Goal: Information Seeking & Learning: Find specific fact

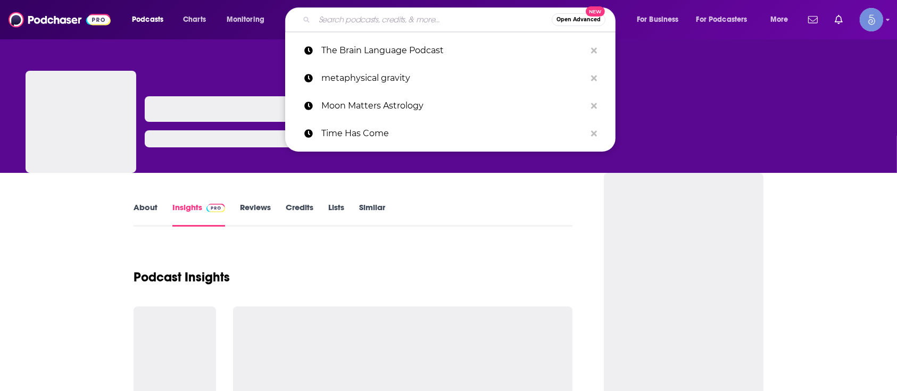
type input "[PERSON_NAME][EMAIL_ADDRESS][DOMAIN_NAME]"
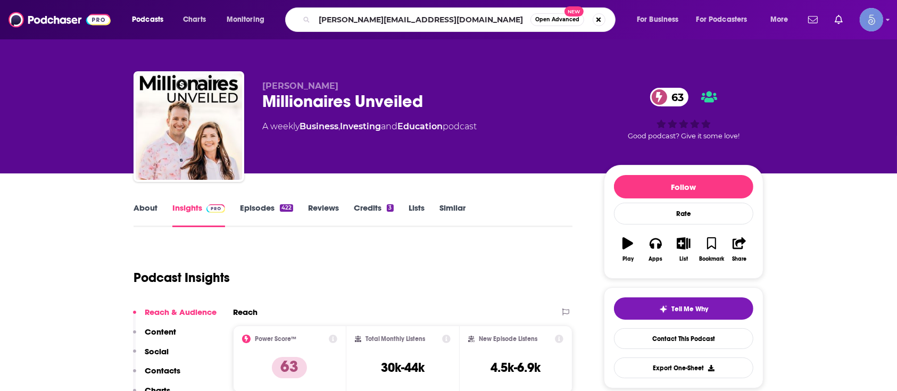
click at [364, 20] on input "[PERSON_NAME][EMAIL_ADDRESS][DOMAIN_NAME]" at bounding box center [422, 19] width 216 height 17
click at [363, 19] on input "[PERSON_NAME][EMAIL_ADDRESS][DOMAIN_NAME]" at bounding box center [422, 19] width 216 height 17
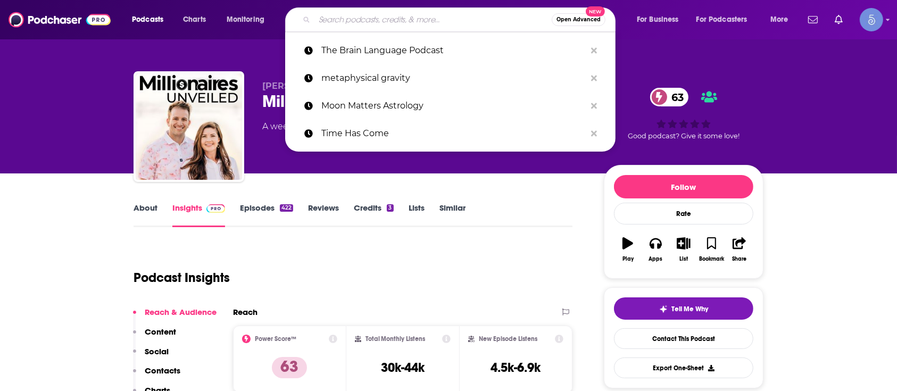
click at [511, 16] on input "Search podcasts, credits, & more..." at bounding box center [432, 19] width 237 height 17
paste input "wise athletes podcast"
type input "wise athletes podcast"
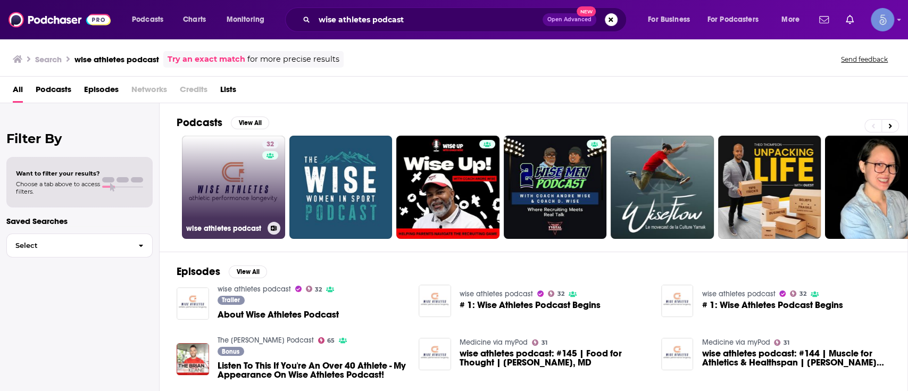
click at [262, 203] on div "32" at bounding box center [271, 181] width 19 height 82
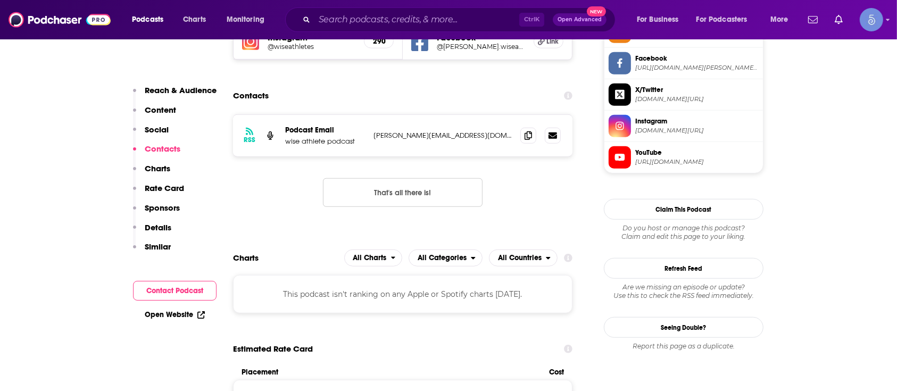
scroll to position [847, 0]
